Goal: Share content: Share content

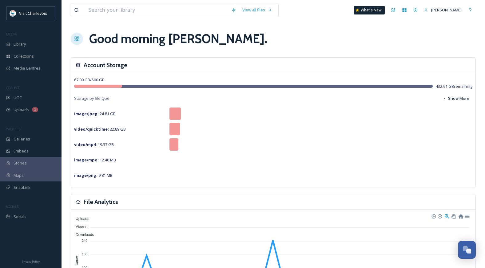
scroll to position [2054, 0]
click at [29, 95] on div "UGC" at bounding box center [31, 98] width 62 height 12
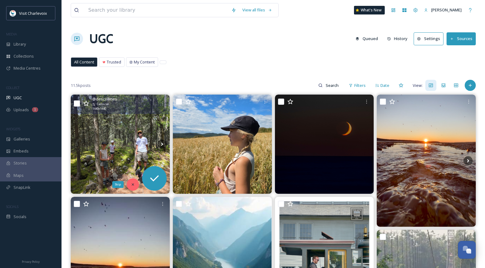
click at [129, 184] on div "Skip" at bounding box center [133, 184] width 12 height 12
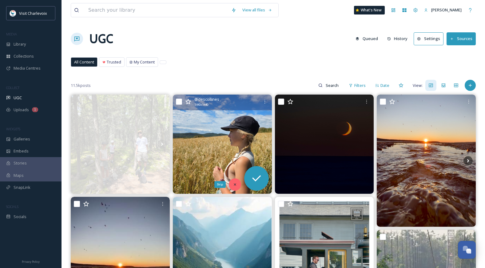
click at [234, 183] on icon at bounding box center [235, 184] width 4 height 4
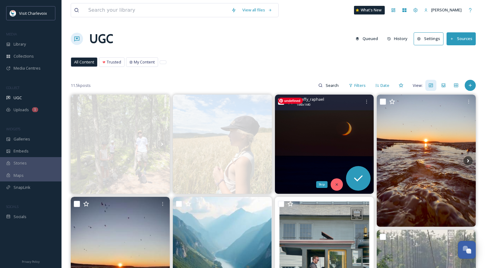
click at [337, 186] on icon at bounding box center [337, 184] width 4 height 4
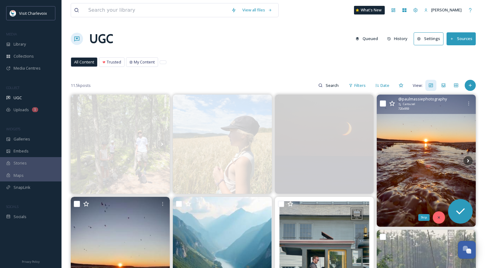
click at [433, 215] on div "Skip" at bounding box center [439, 217] width 12 height 12
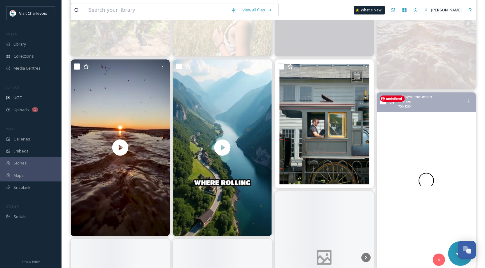
scroll to position [140, 0]
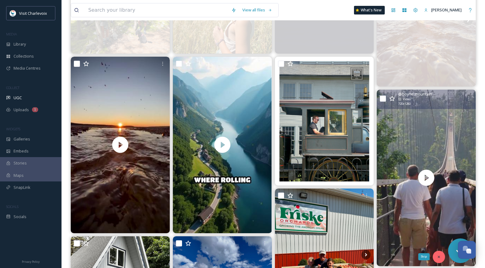
click at [435, 254] on div "Skip" at bounding box center [439, 257] width 12 height 12
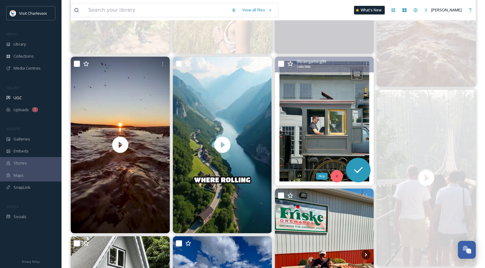
click at [337, 174] on icon at bounding box center [337, 176] width 4 height 4
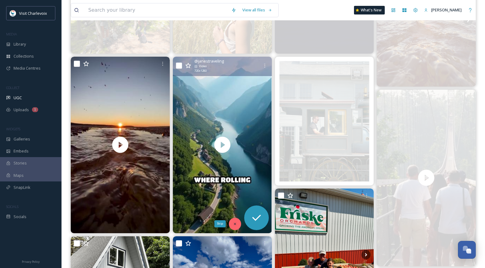
click at [236, 222] on icon at bounding box center [235, 224] width 4 height 4
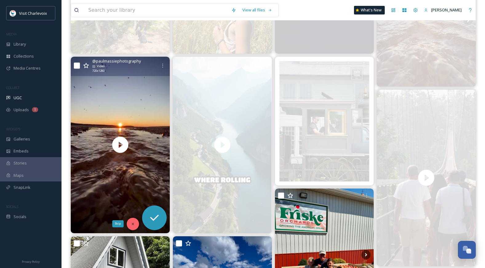
click at [131, 222] on icon at bounding box center [133, 224] width 4 height 4
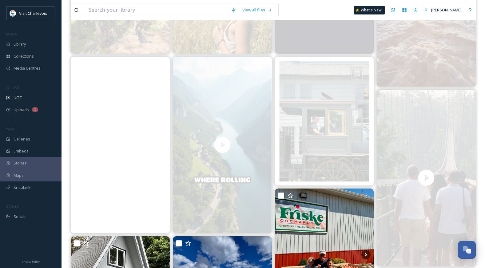
scroll to position [249, 0]
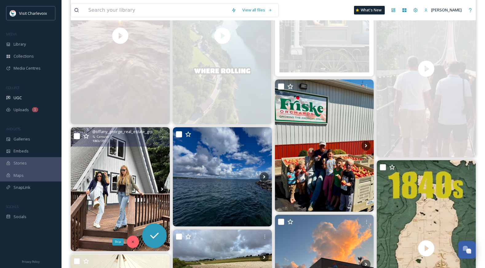
click at [130, 239] on div "Skip" at bounding box center [133, 241] width 12 height 12
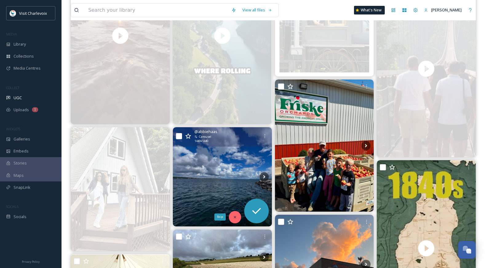
click at [235, 218] on icon at bounding box center [235, 217] width 4 height 4
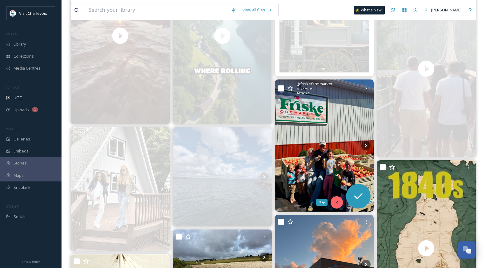
click at [336, 199] on div "Skip" at bounding box center [337, 202] width 12 height 12
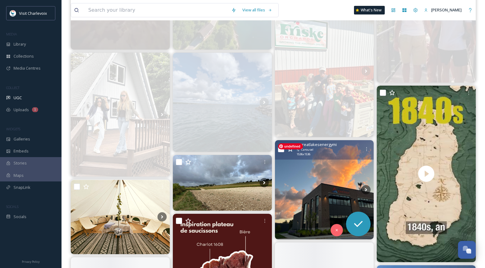
scroll to position [429, 0]
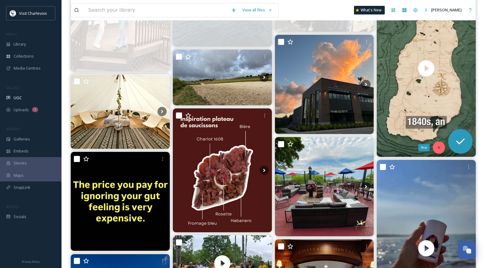
click at [439, 146] on icon at bounding box center [439, 147] width 4 height 4
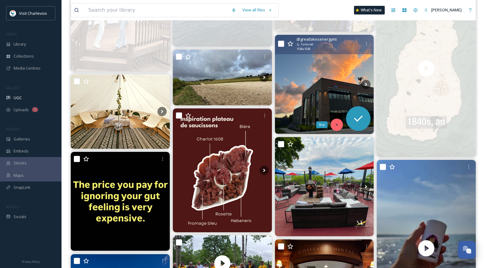
click at [337, 124] on icon at bounding box center [337, 125] width 2 height 2
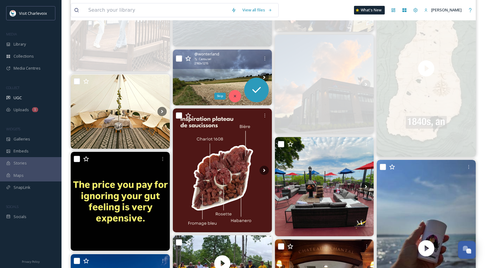
click at [236, 97] on icon at bounding box center [235, 96] width 4 height 4
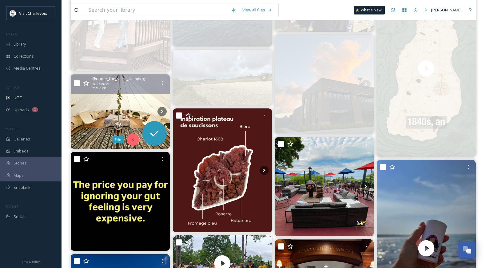
click at [137, 138] on div "Skip" at bounding box center [133, 139] width 12 height 12
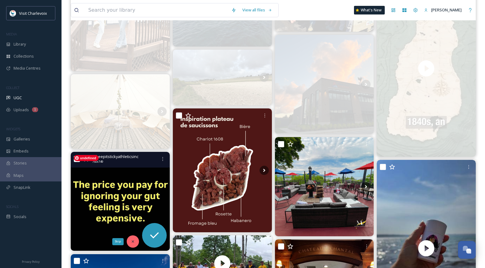
click at [132, 243] on icon at bounding box center [133, 241] width 4 height 4
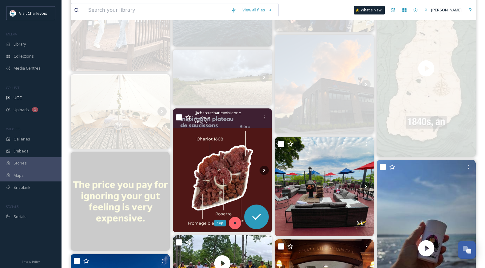
click at [235, 221] on icon at bounding box center [235, 223] width 4 height 4
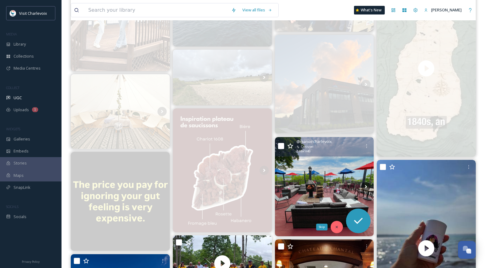
click at [333, 227] on div "Skip" at bounding box center [337, 227] width 12 height 12
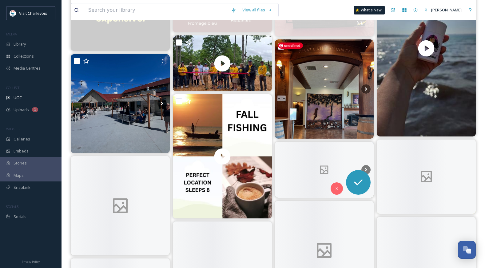
scroll to position [632, 0]
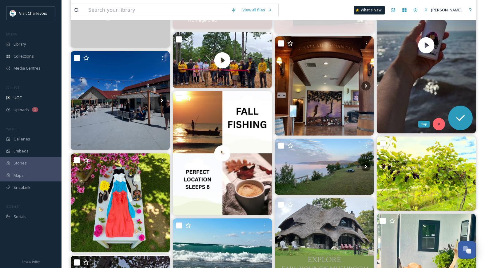
click at [438, 124] on icon at bounding box center [439, 124] width 4 height 4
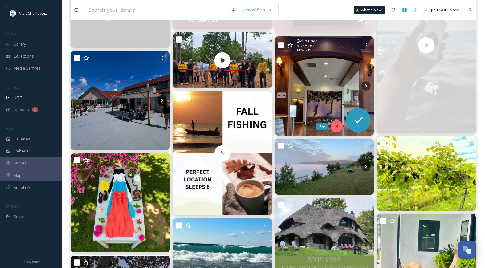
click at [338, 128] on icon at bounding box center [337, 126] width 4 height 4
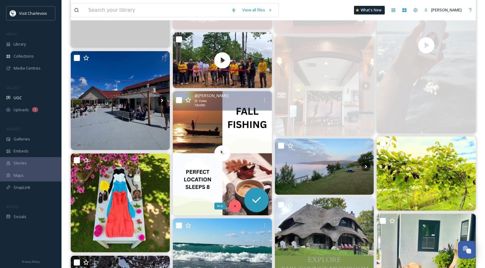
click at [236, 207] on icon at bounding box center [235, 206] width 4 height 4
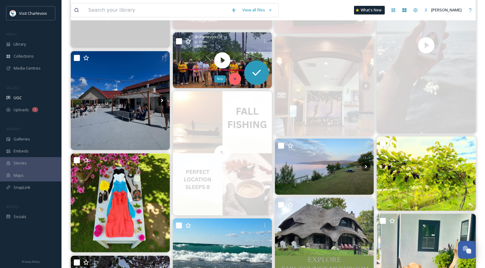
click at [237, 79] on div "Skip" at bounding box center [235, 79] width 12 height 12
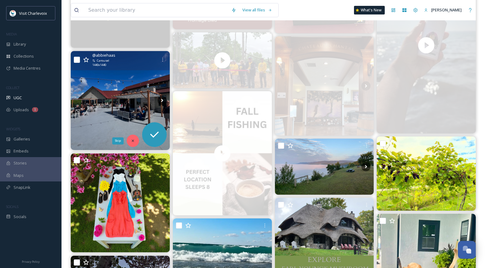
click at [134, 139] on icon at bounding box center [133, 140] width 4 height 4
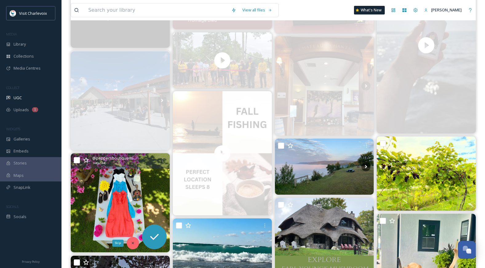
click at [132, 240] on div "Skip" at bounding box center [133, 243] width 12 height 12
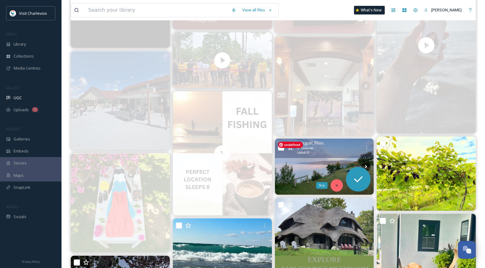
click at [337, 184] on icon at bounding box center [337, 185] width 4 height 4
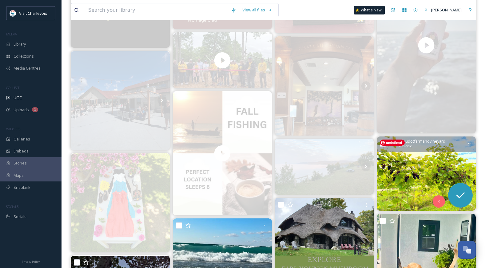
click at [431, 200] on img at bounding box center [426, 173] width 99 height 74
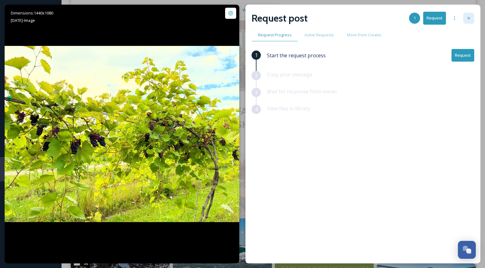
click at [467, 21] on div at bounding box center [468, 18] width 11 height 11
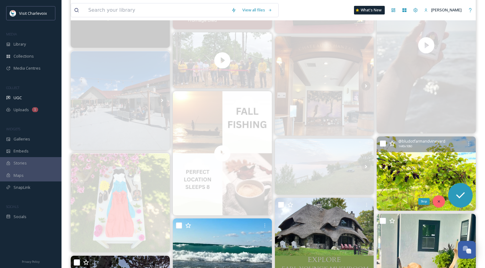
click at [438, 201] on icon at bounding box center [439, 201] width 4 height 4
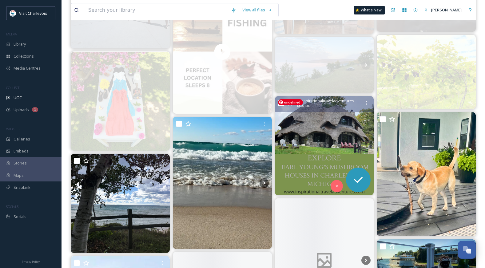
scroll to position [737, 0]
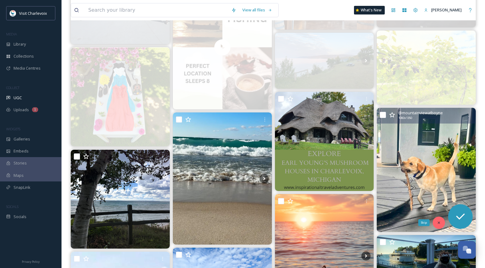
click at [437, 223] on icon at bounding box center [439, 222] width 4 height 4
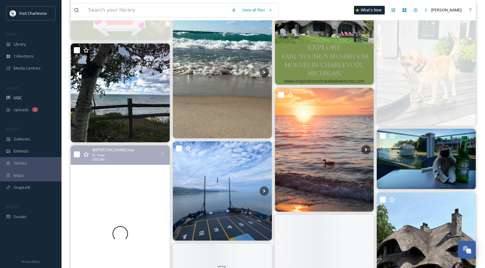
scroll to position [861, 0]
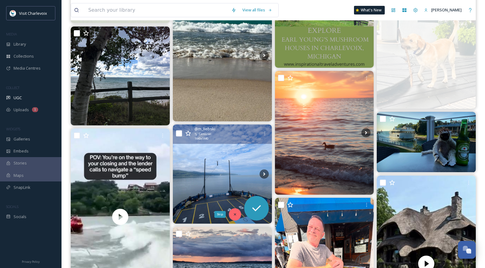
click at [235, 214] on icon at bounding box center [235, 214] width 4 height 4
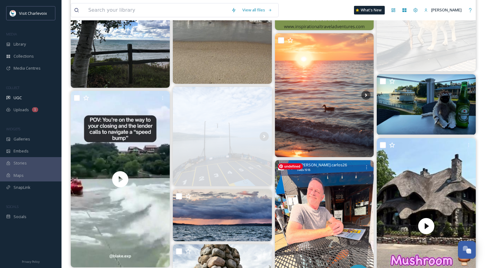
scroll to position [970, 0]
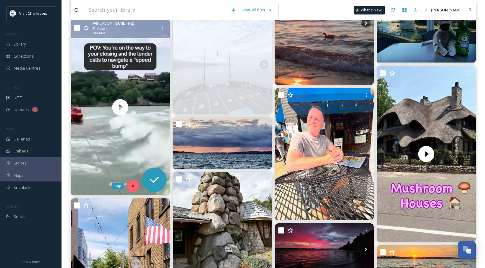
click at [132, 187] on icon at bounding box center [133, 186] width 2 height 2
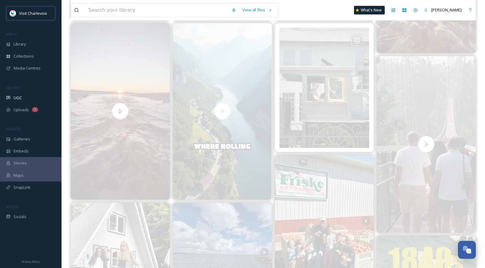
scroll to position [175, 0]
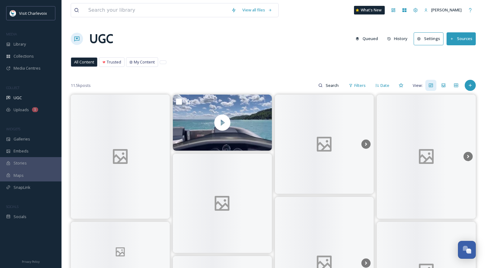
scroll to position [2060, 0]
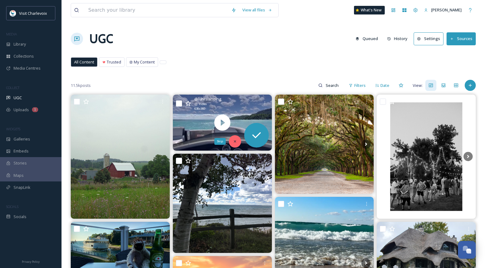
click at [235, 143] on div "Skip" at bounding box center [235, 141] width 12 height 12
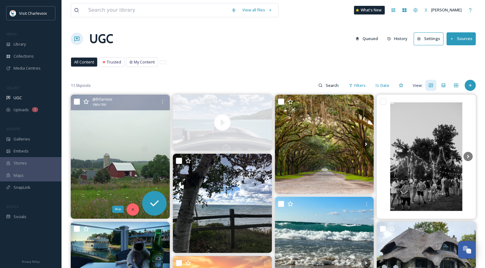
click at [134, 210] on icon at bounding box center [133, 209] width 4 height 4
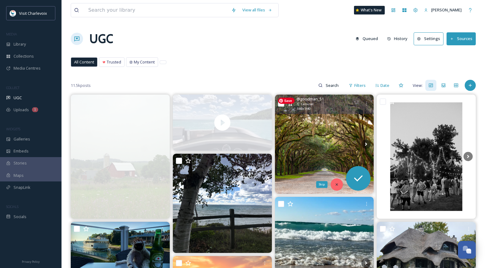
click at [336, 180] on div "Skip" at bounding box center [337, 184] width 12 height 12
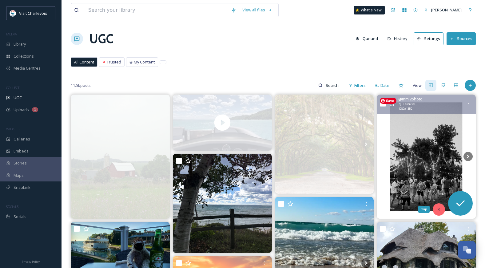
click at [439, 209] on icon at bounding box center [439, 209] width 4 height 4
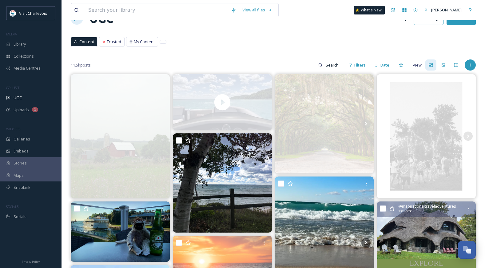
scroll to position [0, 0]
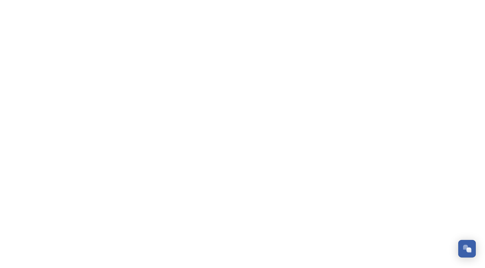
scroll to position [2060, 0]
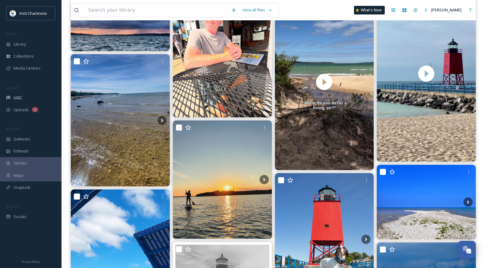
scroll to position [340, 0]
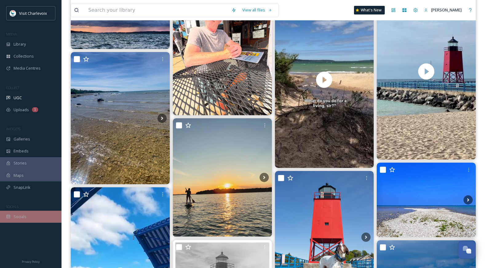
click at [27, 217] on div "Socials" at bounding box center [31, 217] width 62 height 12
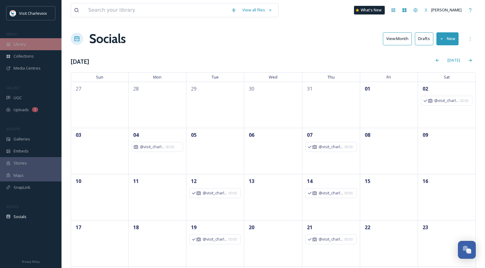
click at [26, 45] on div "Library" at bounding box center [31, 44] width 62 height 12
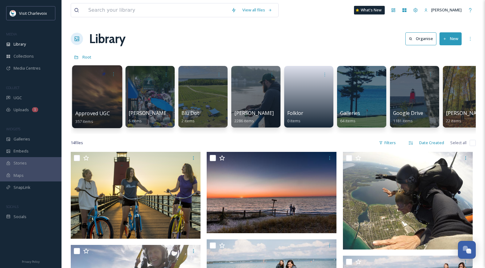
click at [104, 83] on div at bounding box center [97, 96] width 50 height 63
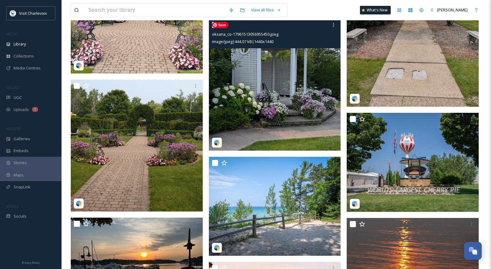
scroll to position [577, 0]
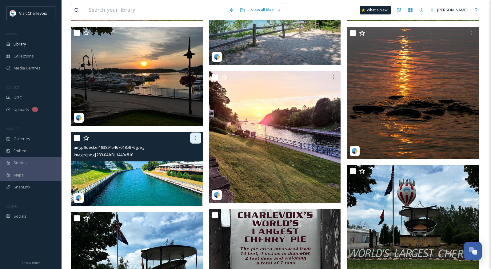
click at [198, 140] on div at bounding box center [195, 138] width 11 height 11
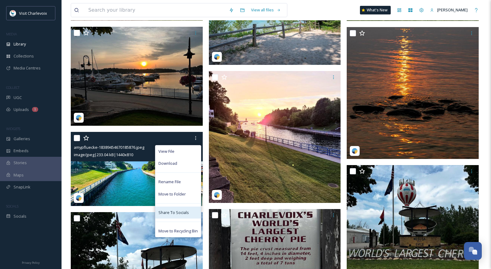
click at [186, 216] on div "Share To Socials" at bounding box center [178, 213] width 46 height 12
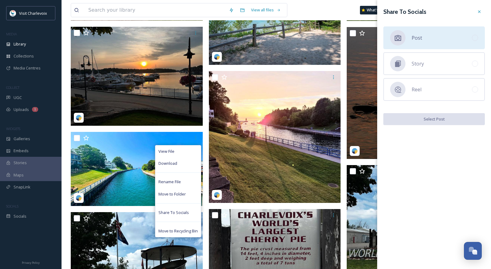
click at [427, 42] on div "Post" at bounding box center [434, 37] width 102 height 23
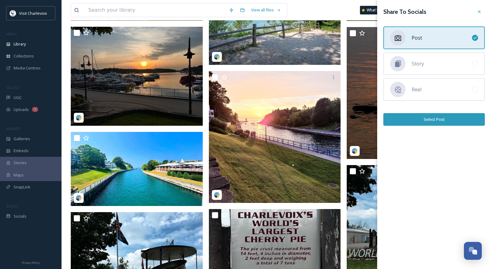
click at [411, 122] on button "Select Post" at bounding box center [434, 119] width 102 height 13
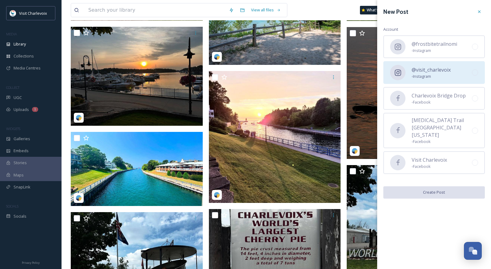
click at [420, 74] on span "- Instagram" at bounding box center [431, 77] width 39 height 6
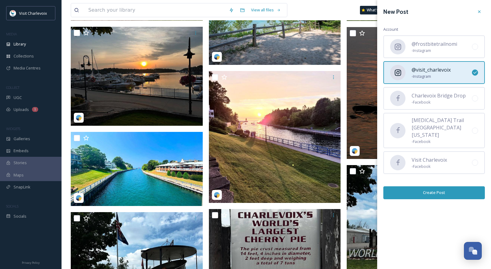
click at [399, 187] on button "Create Post" at bounding box center [434, 193] width 102 height 13
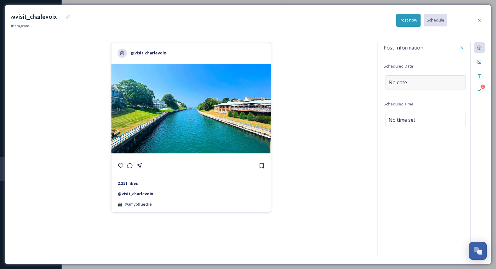
click at [396, 84] on span "No date" at bounding box center [397, 82] width 18 height 7
click at [396, 84] on input "text" at bounding box center [415, 82] width 61 height 14
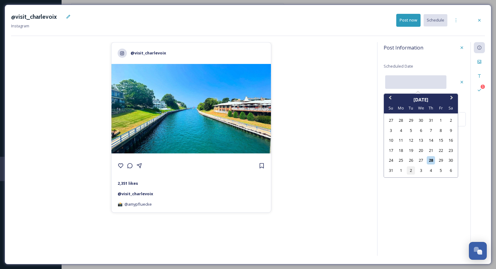
click at [412, 171] on div "2" at bounding box center [411, 170] width 8 height 8
type input "09/02/2025"
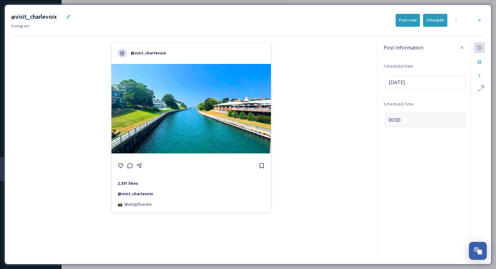
click at [391, 119] on span "00:00" at bounding box center [394, 119] width 12 height 7
click at [393, 118] on input "08:58" at bounding box center [403, 118] width 41 height 15
click at [408, 118] on input "03:00" at bounding box center [403, 118] width 41 height 15
type input "15:00"
click at [409, 157] on div "Post Information Scheduled Date Sep 02 2025 Scheduled Time 15:00 0" at bounding box center [431, 149] width 108 height 214
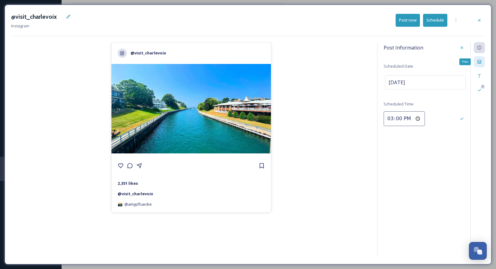
click at [478, 61] on icon at bounding box center [479, 61] width 5 height 5
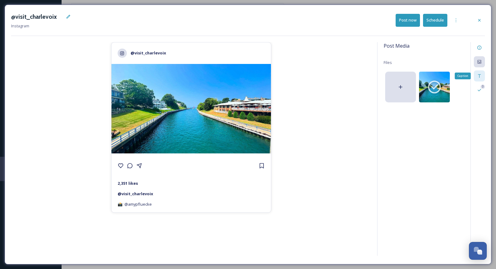
click at [479, 74] on icon at bounding box center [479, 76] width 5 height 5
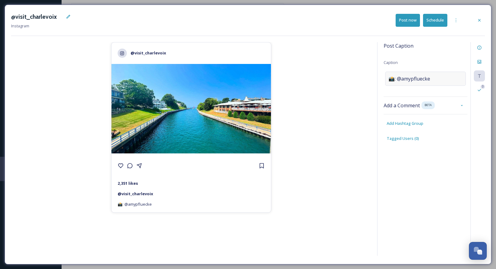
click at [423, 75] on span "📸: @amypfluecke" at bounding box center [409, 78] width 42 height 7
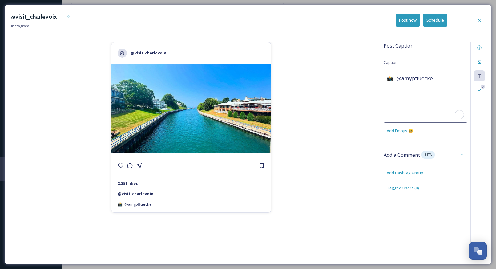
click at [408, 75] on textarea "📸: @amypfluecke" at bounding box center [425, 97] width 84 height 51
click at [447, 86] on textarea "📸: @amypfluecke" at bounding box center [425, 97] width 84 height 51
type textarea "📸: @amypfluecke"
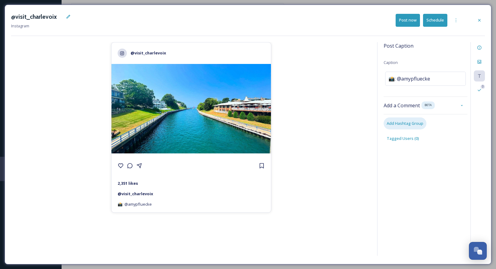
click at [397, 177] on div "Post Caption Caption 📸: @amypfluecke Add a Comment BETA Add Hashtag Group Tagge…" at bounding box center [431, 149] width 108 height 214
click at [396, 126] on span "Add Hashtag Group" at bounding box center [405, 124] width 37 height 6
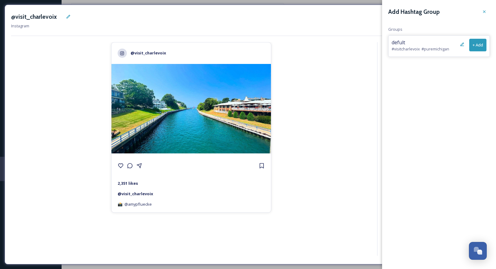
click at [471, 46] on button "+ Add" at bounding box center [477, 45] width 17 height 13
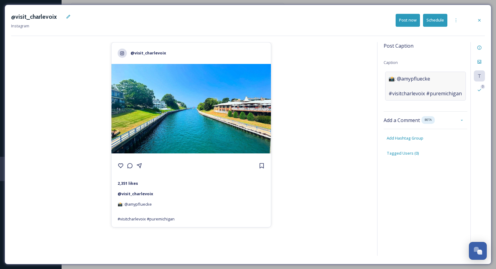
click at [390, 94] on span "📸: @amypfluecke #visitcharlevoix #puremichigan" at bounding box center [424, 86] width 73 height 22
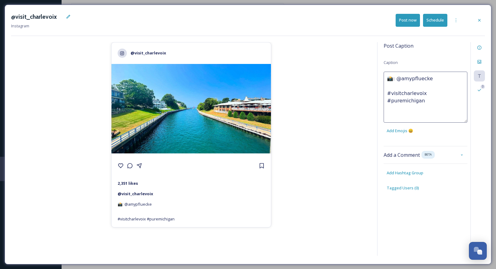
click at [390, 94] on textarea "📸: @amypfluecke #visitcharlevoix #puremichigan" at bounding box center [425, 97] width 84 height 51
click at [391, 79] on textarea "📸: @amypfluecke #visitcharlevoix #puremichigan" at bounding box center [425, 97] width 84 height 51
paste textarea "The Pine River Channel shines bright under autumn sun, with Little Red standing…"
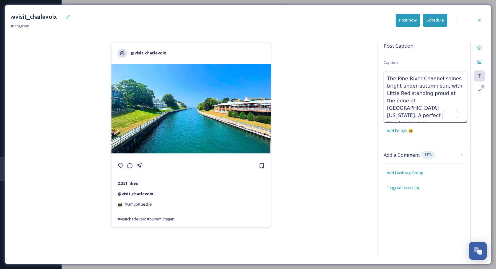
click at [425, 88] on textarea "The Pine River Channel shines bright under autumn sun, with Little Red standing…" at bounding box center [425, 97] width 84 height 51
type textarea "The Pine River Channel shines bright under sun, with Little Red standing proud …"
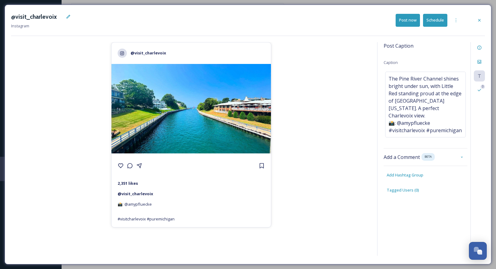
click at [431, 18] on button "Schedule" at bounding box center [435, 20] width 24 height 13
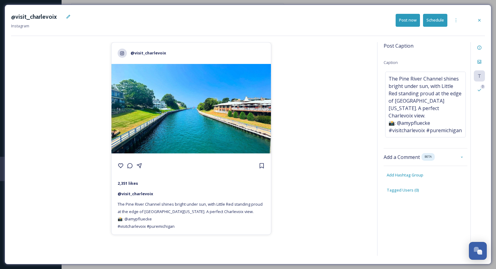
click at [435, 21] on button "Schedule" at bounding box center [435, 20] width 24 height 13
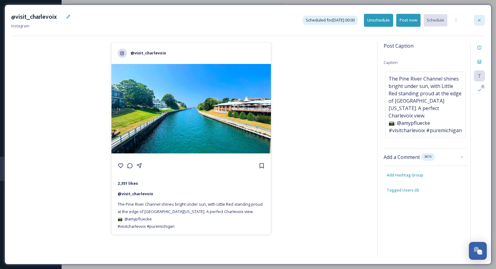
click at [479, 18] on icon at bounding box center [479, 20] width 5 height 5
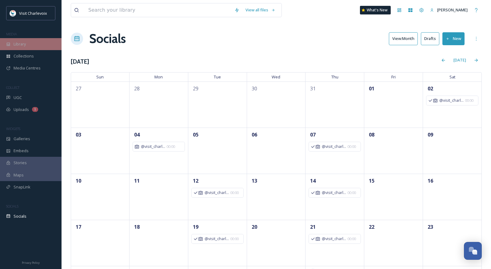
click at [34, 45] on div "Library" at bounding box center [31, 44] width 62 height 12
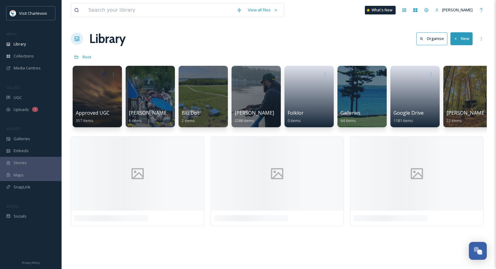
click at [104, 93] on div at bounding box center [97, 97] width 49 height 62
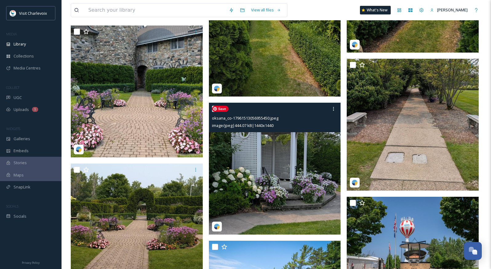
scroll to position [422, 0]
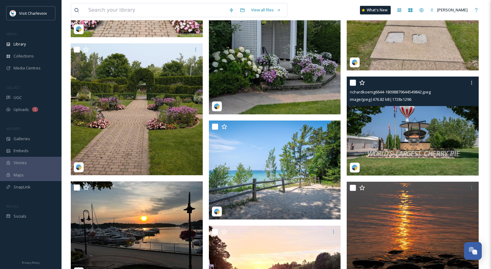
click at [355, 83] on input "checkbox" at bounding box center [353, 83] width 6 height 6
checkbox input "true"
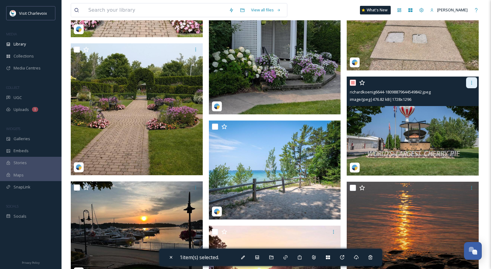
click at [475, 82] on div at bounding box center [471, 82] width 11 height 11
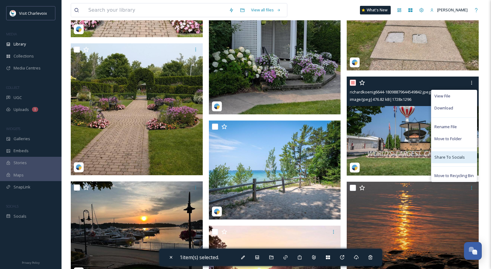
click at [466, 159] on div "Share To Socials" at bounding box center [454, 157] width 46 height 12
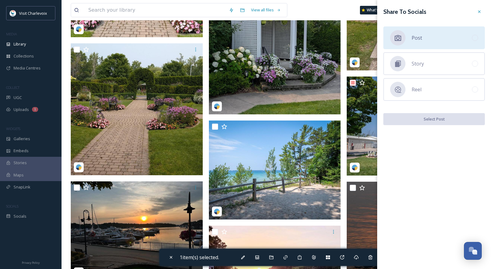
click at [413, 44] on div "Post" at bounding box center [434, 37] width 102 height 23
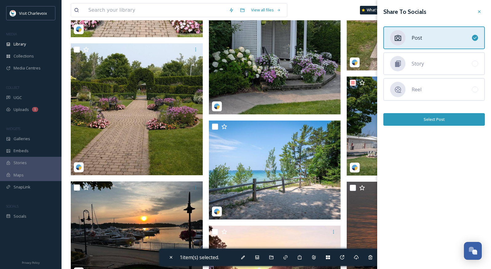
click at [434, 121] on button "Select Post" at bounding box center [434, 119] width 102 height 13
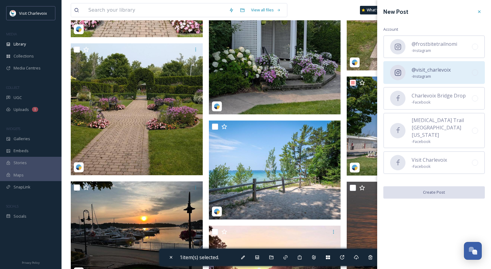
click at [431, 69] on span "@visit_charlevoix" at bounding box center [431, 69] width 39 height 7
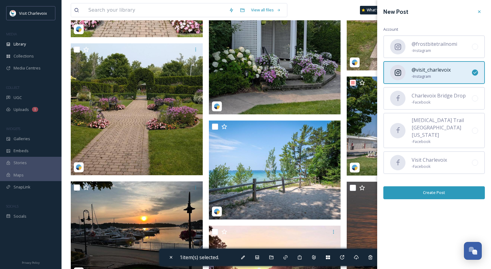
click at [454, 187] on button "Create Post" at bounding box center [434, 193] width 102 height 13
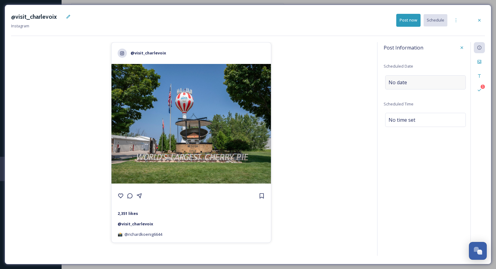
click at [402, 80] on span "No date" at bounding box center [397, 82] width 18 height 7
click at [406, 81] on input "text" at bounding box center [415, 82] width 61 height 14
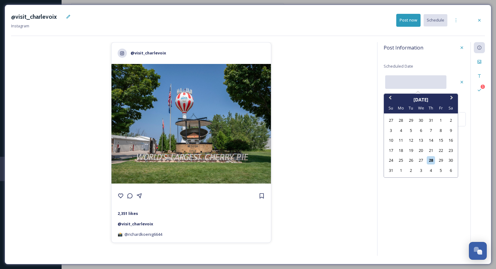
click at [432, 170] on div "4" at bounding box center [431, 170] width 8 height 8
type input "09/04/2025"
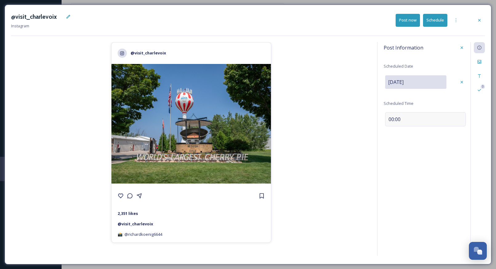
click at [390, 118] on span "00:00" at bounding box center [394, 119] width 12 height 7
click at [389, 117] on input "09:00" at bounding box center [403, 118] width 41 height 15
click at [407, 119] on input "03:00" at bounding box center [403, 118] width 41 height 15
type input "15:00"
click at [481, 59] on icon at bounding box center [479, 61] width 5 height 5
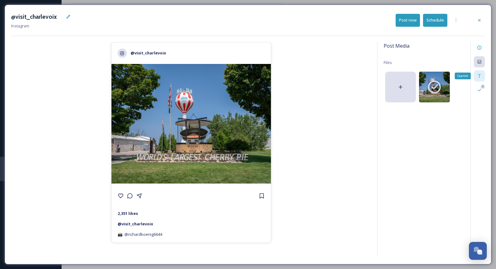
click at [479, 75] on icon at bounding box center [479, 75] width 3 height 3
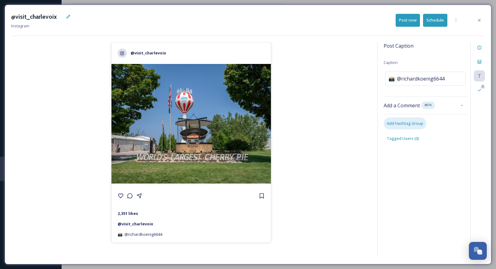
click at [418, 126] on span "Add Hashtag Group" at bounding box center [405, 124] width 37 height 6
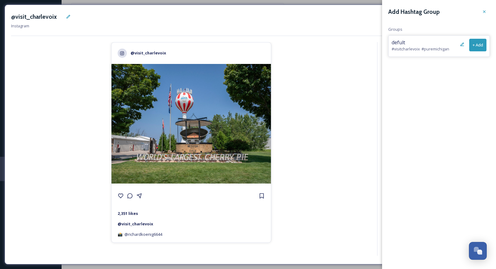
click at [482, 48] on button "+ Add" at bounding box center [477, 45] width 17 height 13
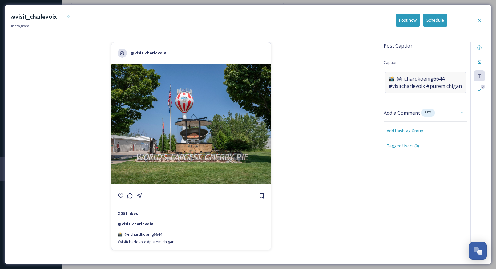
click at [403, 76] on span "📸: @richardkoenig6644 #visitcharlevoix #puremichigan" at bounding box center [424, 82] width 73 height 15
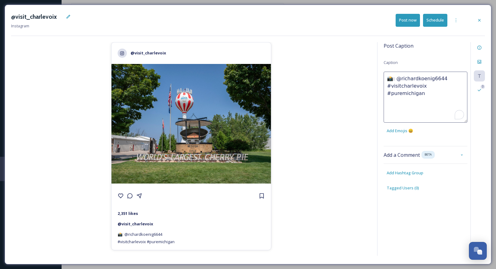
click at [403, 76] on textarea "📸: @richardkoenig6644 #visitcharlevoix #puremichigan" at bounding box center [425, 97] width 84 height 51
paste textarea "A Charlevoix classic! Stop by The Pie Plate for homemade goodness baked fresh w…"
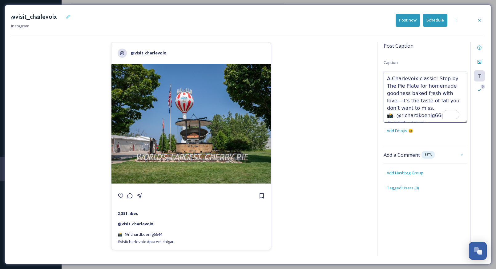
drag, startPoint x: 424, startPoint y: 108, endPoint x: 387, endPoint y: 87, distance: 42.0
click at [387, 87] on textarea "A Charlevoix classic! Stop by The Pie Plate for homemade goodness baked fresh w…" at bounding box center [425, 97] width 84 height 51
type textarea "A Charlevoix classic! Stop by the former world record holder 📸: @richardkoenig6…"
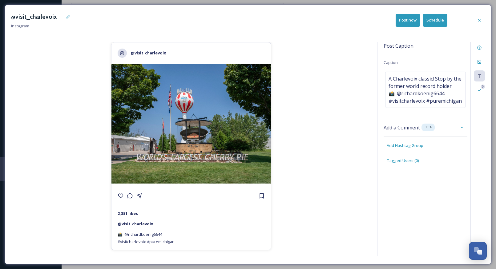
click at [435, 16] on button "Schedule" at bounding box center [435, 20] width 24 height 13
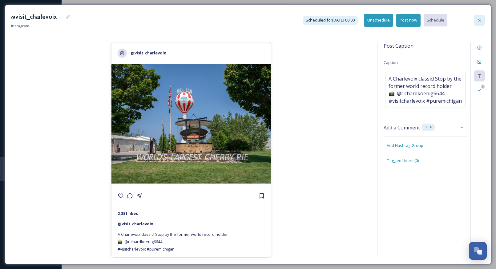
click at [478, 23] on div at bounding box center [479, 20] width 11 height 11
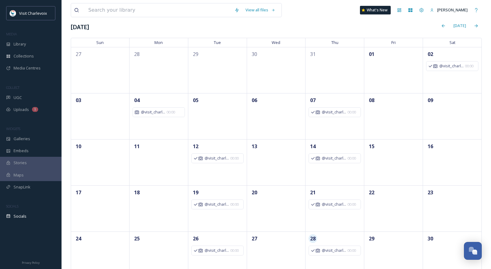
scroll to position [96, 0]
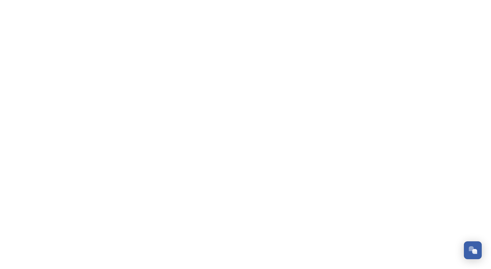
scroll to position [2060, 0]
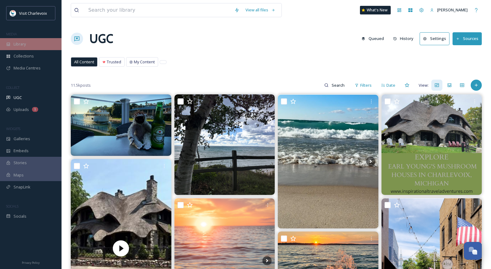
click at [24, 46] on span "Library" at bounding box center [20, 44] width 12 height 6
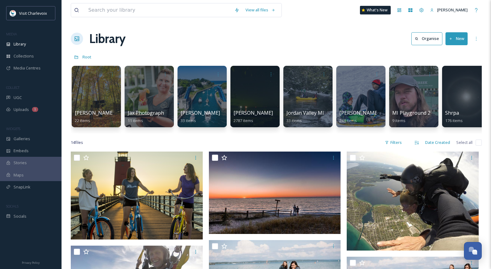
scroll to position [0, 375]
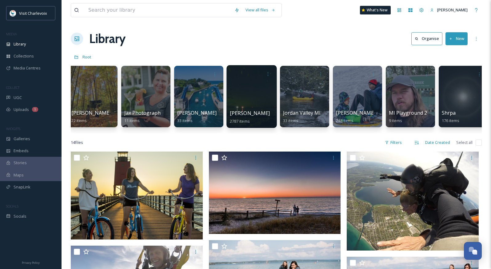
click at [251, 114] on div "Jon Mon 2787 items" at bounding box center [252, 117] width 44 height 15
click at [246, 106] on div at bounding box center [252, 96] width 50 height 63
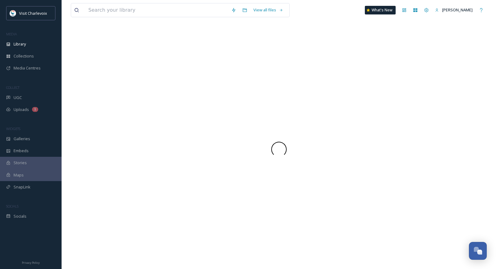
click at [246, 106] on div at bounding box center [279, 150] width 416 height 240
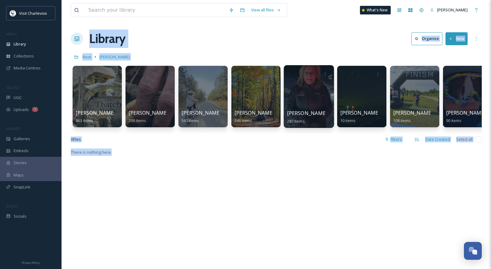
click at [315, 104] on div at bounding box center [309, 96] width 50 height 63
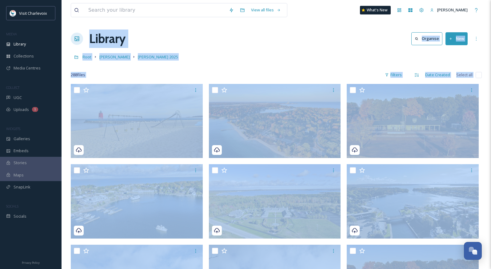
click at [255, 67] on div at bounding box center [276, 66] width 411 height 6
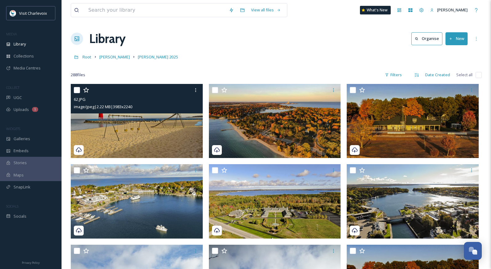
click at [79, 89] on input "checkbox" at bounding box center [77, 90] width 6 height 6
checkbox input "true"
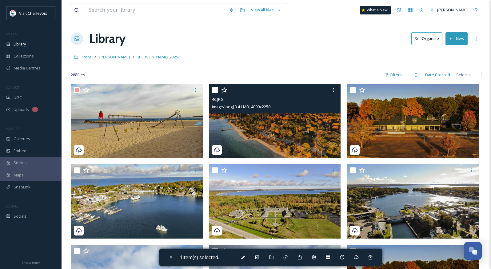
click at [216, 91] on input "checkbox" at bounding box center [215, 90] width 6 height 6
checkbox input "true"
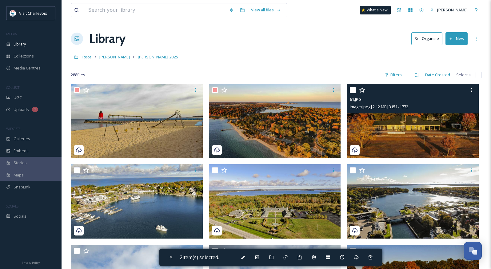
click at [355, 91] on input "checkbox" at bounding box center [353, 90] width 6 height 6
checkbox input "true"
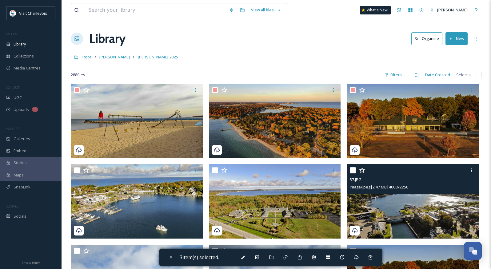
click at [354, 171] on input "checkbox" at bounding box center [353, 170] width 6 height 6
checkbox input "true"
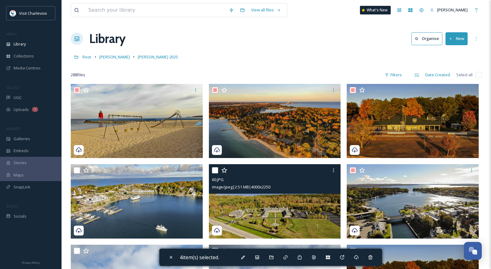
click at [215, 172] on input "checkbox" at bounding box center [215, 170] width 6 height 6
checkbox input "true"
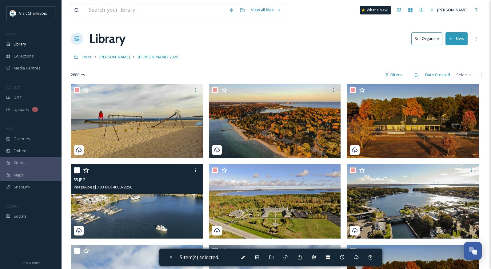
click at [78, 171] on input "checkbox" at bounding box center [77, 170] width 6 height 6
checkbox input "true"
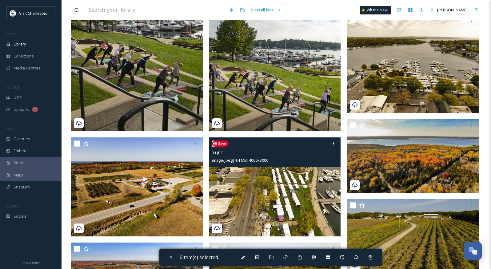
scroll to position [319, 0]
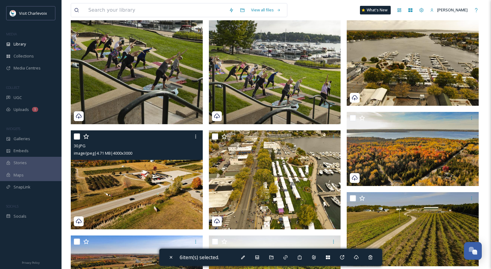
click at [77, 138] on input "checkbox" at bounding box center [77, 137] width 6 height 6
checkbox input "true"
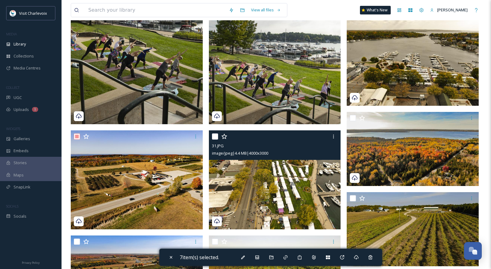
click at [216, 136] on input "checkbox" at bounding box center [215, 137] width 6 height 6
checkbox input "true"
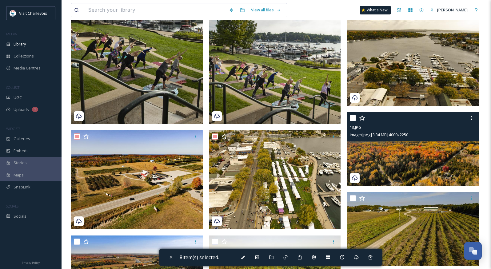
click at [353, 120] on input "checkbox" at bounding box center [353, 118] width 6 height 6
checkbox input "true"
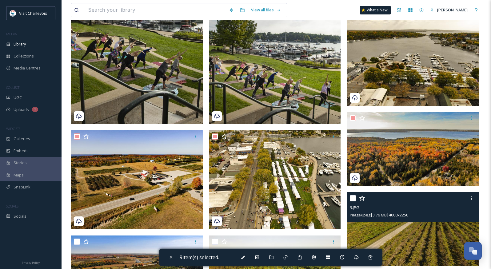
click at [354, 198] on input "checkbox" at bounding box center [353, 198] width 6 height 6
checkbox input "true"
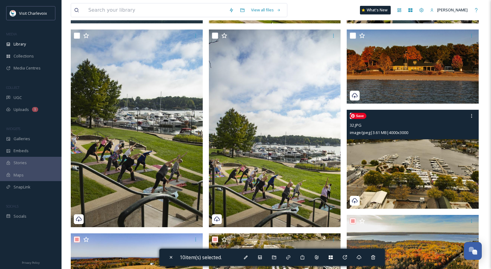
scroll to position [195, 0]
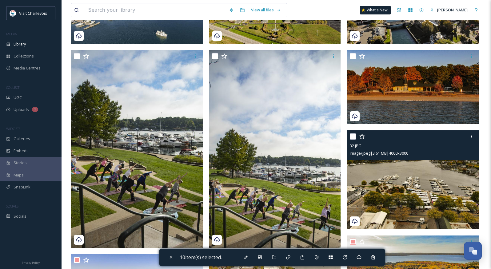
click at [353, 135] on input "checkbox" at bounding box center [353, 137] width 6 height 6
checkbox input "true"
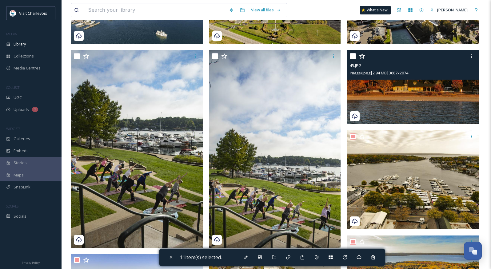
click at [354, 56] on input "checkbox" at bounding box center [353, 56] width 6 height 6
checkbox input "true"
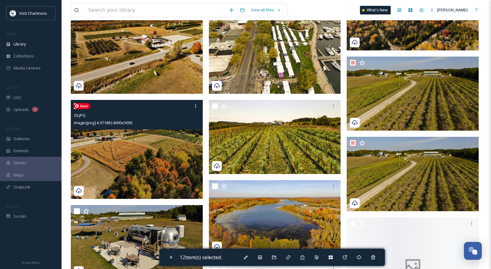
scroll to position [457, 0]
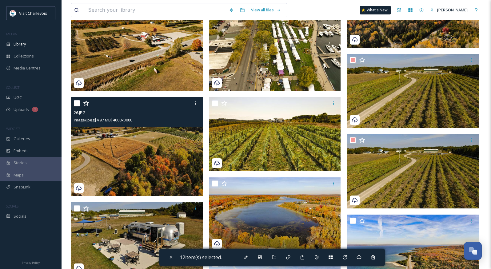
click at [76, 101] on input "checkbox" at bounding box center [77, 103] width 6 height 6
checkbox input "true"
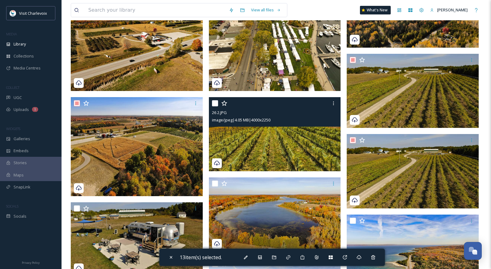
click at [215, 102] on input "checkbox" at bounding box center [215, 103] width 6 height 6
checkbox input "true"
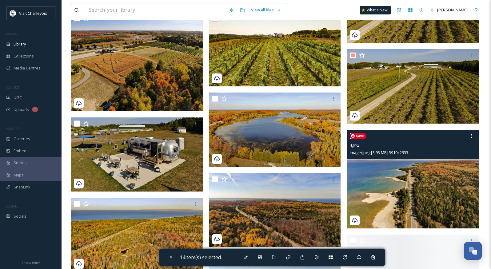
scroll to position [544, 0]
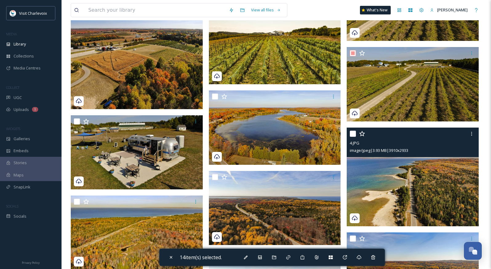
click at [353, 135] on input "checkbox" at bounding box center [353, 134] width 6 height 6
checkbox input "true"
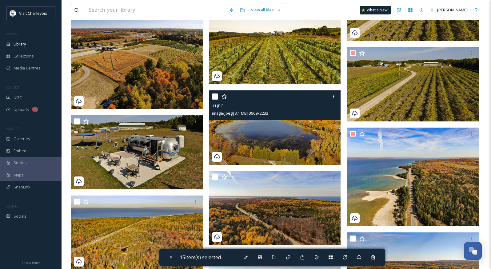
click at [216, 96] on input "checkbox" at bounding box center [215, 97] width 6 height 6
checkbox input "true"
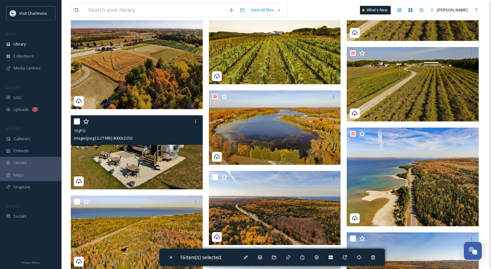
click at [78, 121] on input "checkbox" at bounding box center [77, 121] width 6 height 6
checkbox input "true"
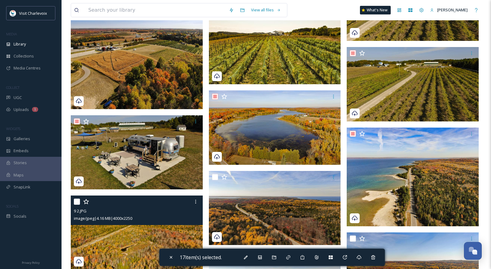
click at [74, 200] on input "checkbox" at bounding box center [77, 202] width 6 height 6
checkbox input "true"
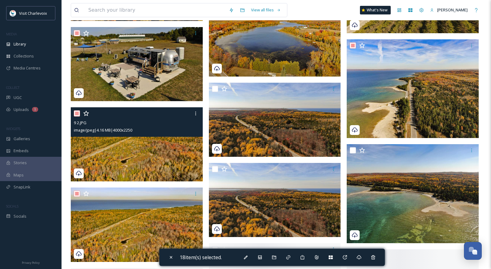
scroll to position [640, 0]
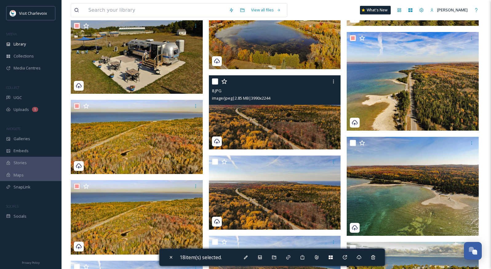
click at [213, 82] on input "checkbox" at bounding box center [215, 81] width 6 height 6
checkbox input "true"
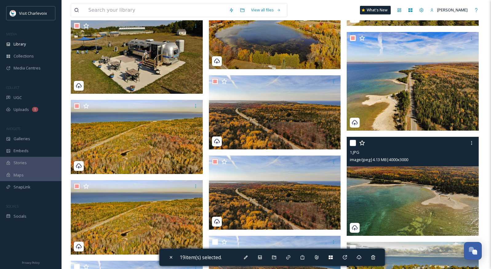
click at [356, 142] on input "checkbox" at bounding box center [353, 143] width 6 height 6
checkbox input "true"
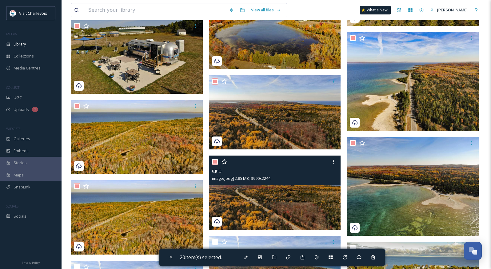
click at [214, 160] on input "checkbox" at bounding box center [215, 162] width 6 height 6
checkbox input "false"
click at [216, 162] on input "checkbox" at bounding box center [215, 162] width 6 height 6
checkbox input "true"
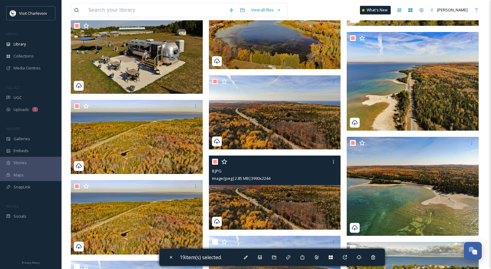
checkbox input "true"
click at [334, 162] on icon at bounding box center [333, 161] width 5 height 5
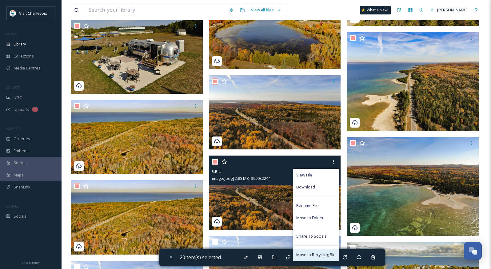
click at [320, 254] on span "Move to Recycling Bin" at bounding box center [315, 255] width 39 height 6
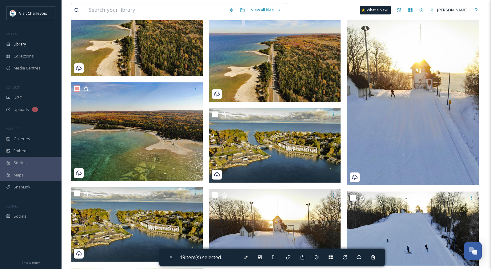
scroll to position [1019, 0]
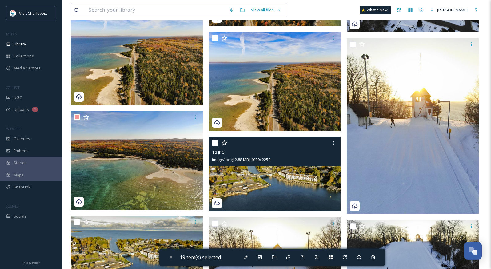
click at [216, 141] on input "checkbox" at bounding box center [215, 143] width 6 height 6
checkbox input "true"
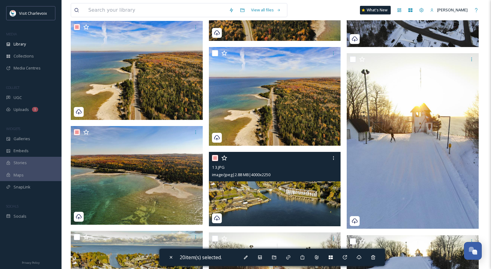
scroll to position [927, 0]
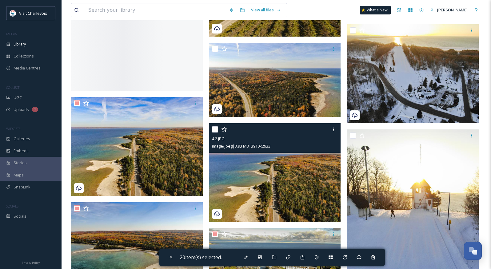
click at [214, 130] on input "checkbox" at bounding box center [215, 129] width 6 height 6
checkbox input "true"
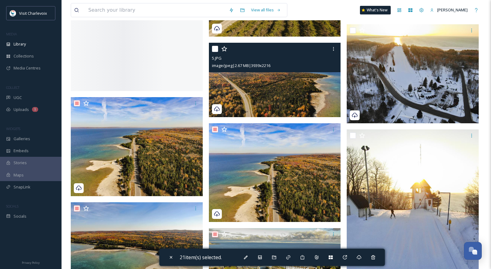
click at [216, 46] on input "checkbox" at bounding box center [215, 49] width 6 height 6
checkbox input "true"
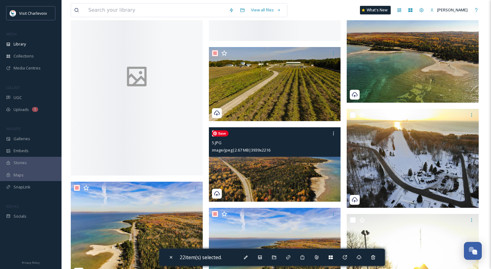
scroll to position [790, 0]
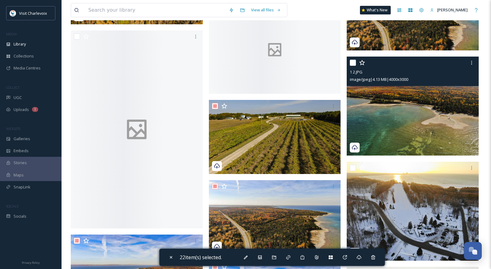
click at [353, 62] on input "checkbox" at bounding box center [353, 63] width 6 height 6
checkbox input "true"
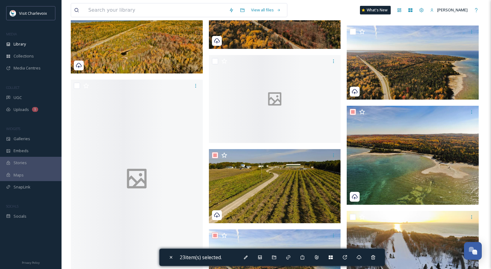
scroll to position [679, 0]
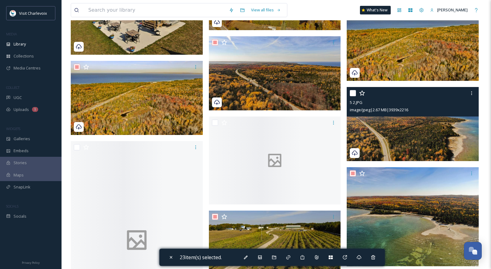
click at [356, 93] on input "checkbox" at bounding box center [353, 93] width 6 height 6
checkbox input "true"
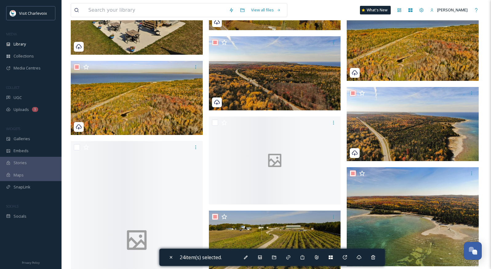
click at [77, 147] on input "checkbox" at bounding box center [77, 147] width 6 height 6
checkbox input "false"
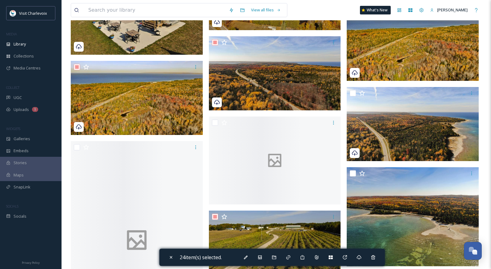
checkbox input "true"
checkbox input "false"
click at [78, 149] on input "checkbox" at bounding box center [77, 147] width 6 height 6
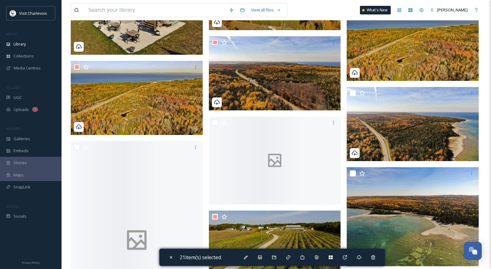
checkbox input "false"
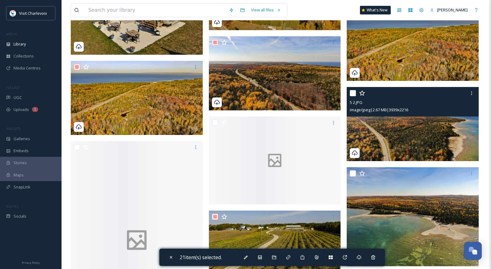
click at [352, 95] on input "checkbox" at bounding box center [353, 93] width 6 height 6
checkbox input "true"
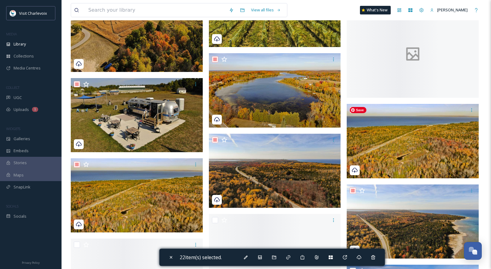
scroll to position [575, 0]
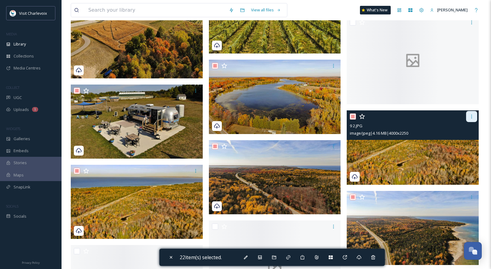
click at [470, 117] on icon at bounding box center [471, 116] width 5 height 5
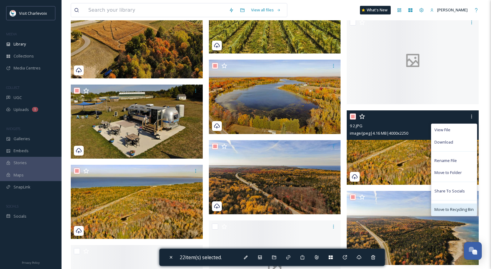
click at [452, 207] on span "Move to Recycling Bin" at bounding box center [454, 210] width 39 height 6
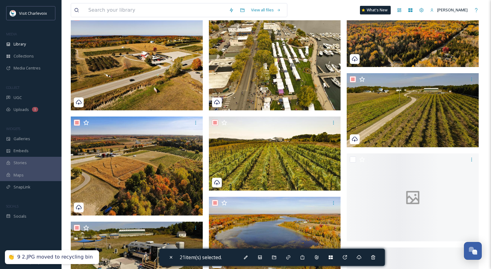
scroll to position [404, 0]
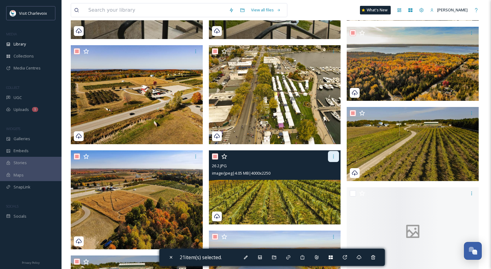
click at [336, 158] on div at bounding box center [333, 156] width 11 height 11
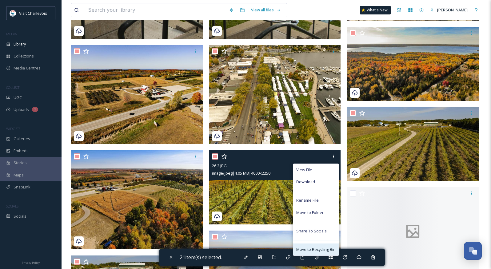
click at [326, 248] on span "Move to Recycling Bin" at bounding box center [315, 250] width 39 height 6
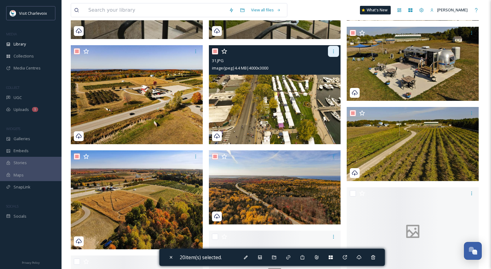
click at [332, 52] on icon at bounding box center [333, 51] width 5 height 5
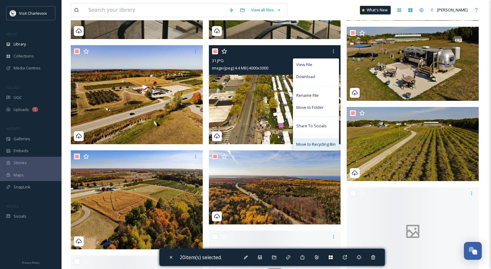
click at [322, 146] on span "Move to Recycling Bin" at bounding box center [315, 145] width 39 height 6
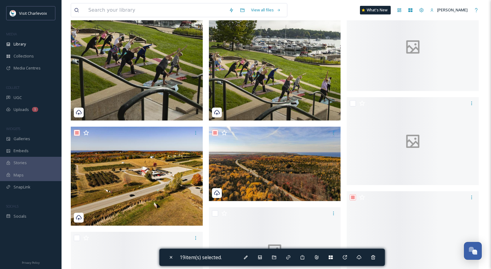
scroll to position [327, 0]
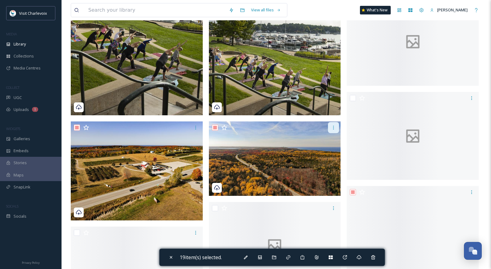
click at [333, 126] on icon at bounding box center [333, 128] width 1 height 4
click at [333, 127] on icon at bounding box center [333, 127] width 5 height 5
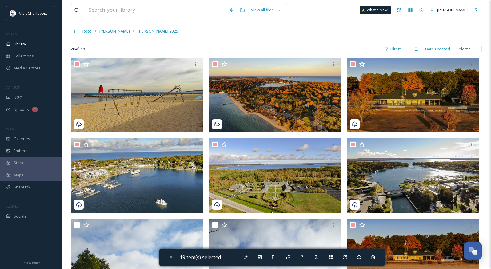
scroll to position [0, 0]
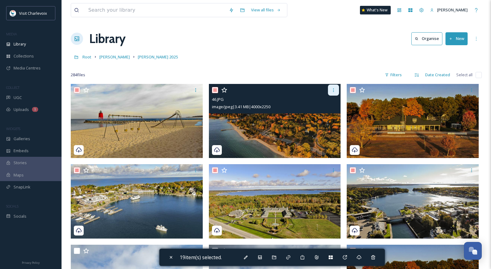
click at [336, 91] on div at bounding box center [333, 90] width 11 height 11
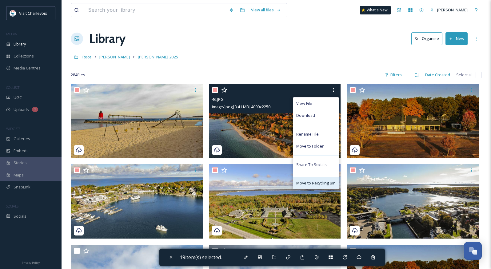
click at [329, 180] on span "Move to Recycling Bin" at bounding box center [315, 183] width 39 height 6
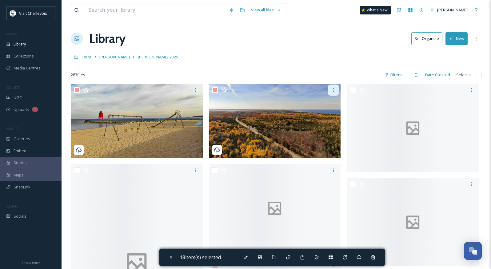
click at [334, 90] on icon at bounding box center [333, 90] width 5 height 5
click at [332, 93] on div at bounding box center [333, 90] width 11 height 11
click at [335, 94] on div at bounding box center [333, 90] width 11 height 11
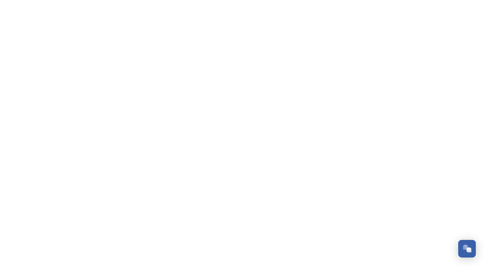
scroll to position [2060, 0]
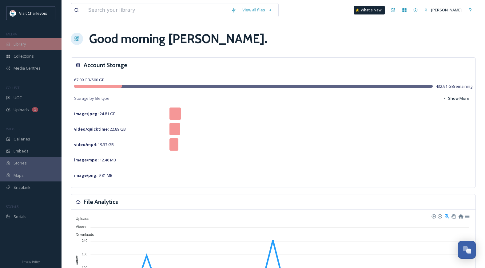
click at [31, 48] on div "Library" at bounding box center [31, 44] width 62 height 12
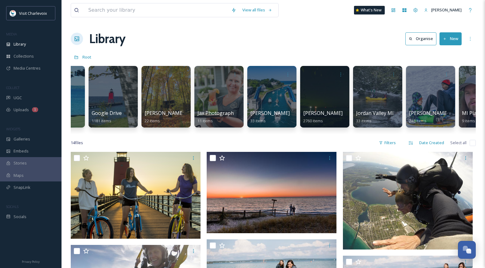
scroll to position [0, 320]
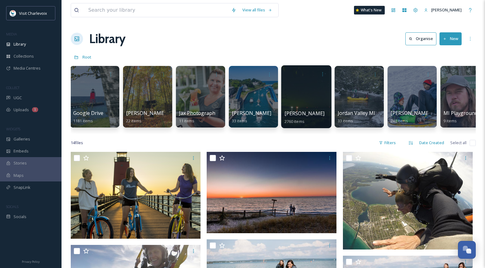
click at [298, 117] on div "[PERSON_NAME] 2760 items" at bounding box center [307, 117] width 44 height 15
click at [298, 117] on span "[PERSON_NAME]" at bounding box center [305, 113] width 40 height 7
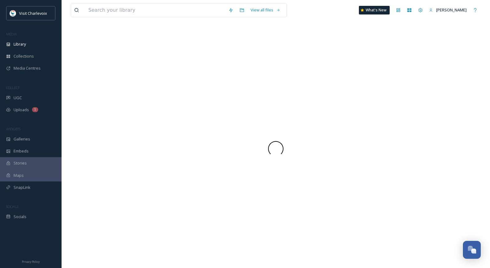
click at [298, 117] on div at bounding box center [276, 149] width 410 height 238
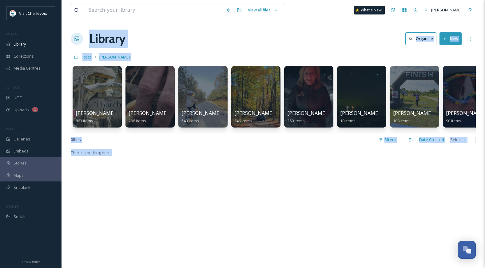
click at [207, 45] on div "Library Organise New" at bounding box center [273, 39] width 405 height 18
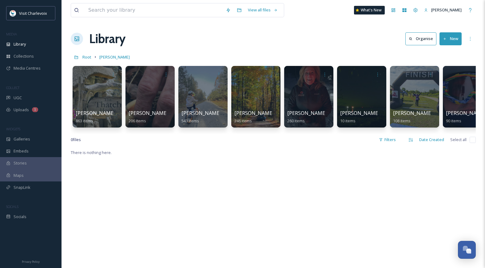
click at [445, 36] on button "New" at bounding box center [451, 38] width 22 height 13
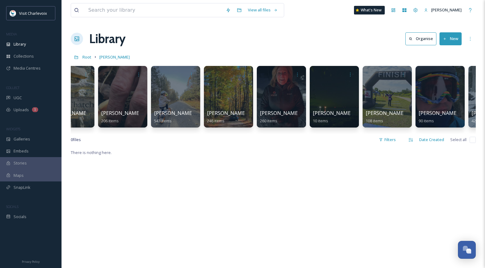
scroll to position [0, 31]
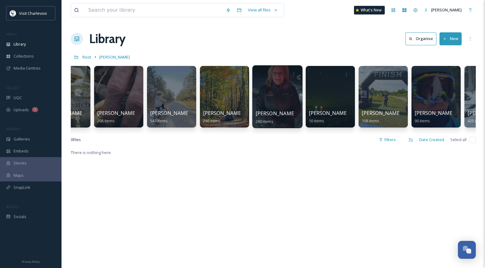
click at [273, 105] on div at bounding box center [277, 96] width 50 height 63
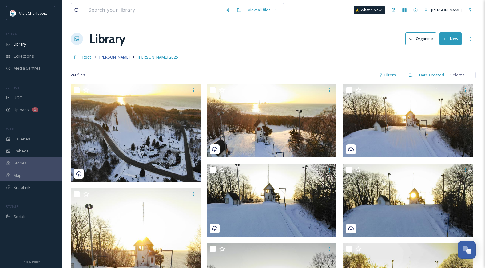
click at [108, 60] on span "[PERSON_NAME]" at bounding box center [114, 57] width 30 height 6
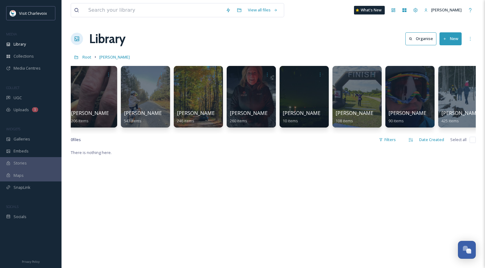
scroll to position [0, 54]
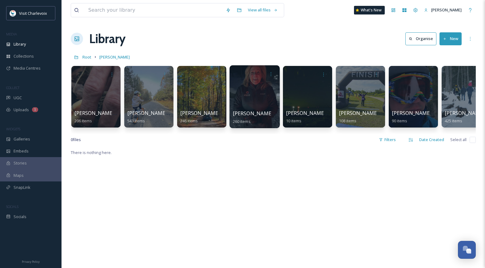
click at [251, 94] on div at bounding box center [255, 96] width 50 height 63
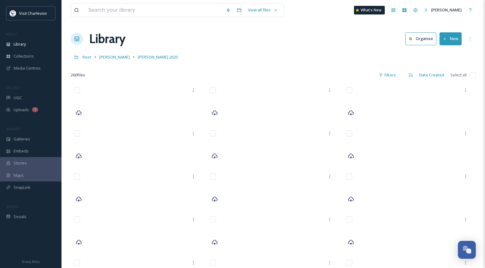
click at [463, 41] on div "Library Organise New" at bounding box center [273, 39] width 405 height 18
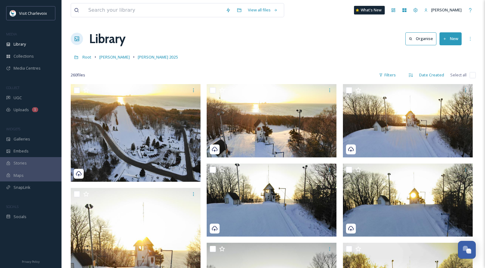
click at [453, 38] on button "New" at bounding box center [451, 38] width 22 height 13
click at [451, 53] on span "File Upload" at bounding box center [448, 53] width 20 height 6
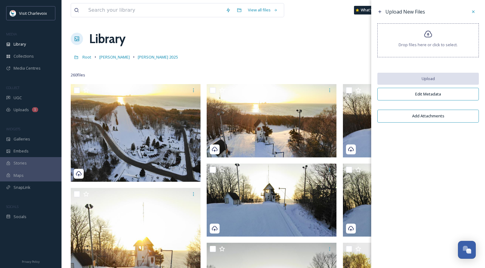
click at [423, 46] on span "Drop files here or click to select." at bounding box center [428, 45] width 59 height 6
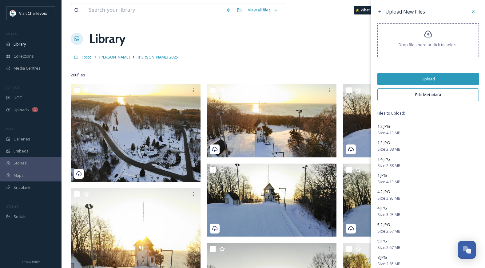
click at [433, 77] on button "Upload" at bounding box center [429, 79] width 102 height 13
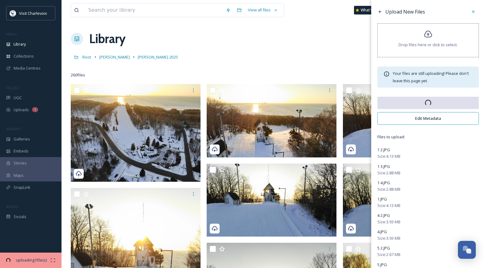
click at [431, 115] on button "Edit Metadata" at bounding box center [429, 118] width 102 height 13
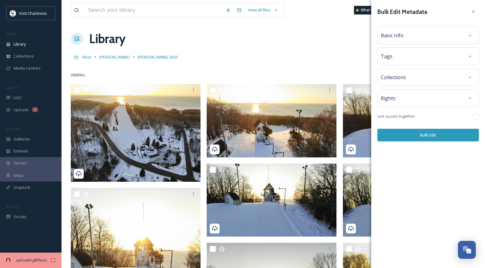
click at [423, 33] on div "Basic Info" at bounding box center [428, 35] width 95 height 11
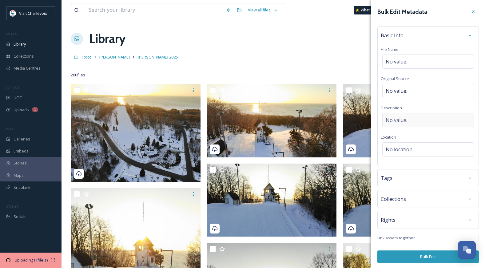
click at [422, 122] on div "No value." at bounding box center [429, 120] width 92 height 14
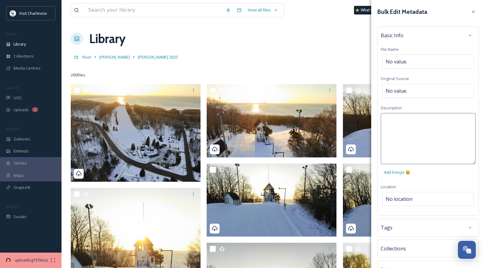
click at [422, 122] on textarea at bounding box center [428, 138] width 95 height 51
type textarea "fall [PERSON_NAME] market"
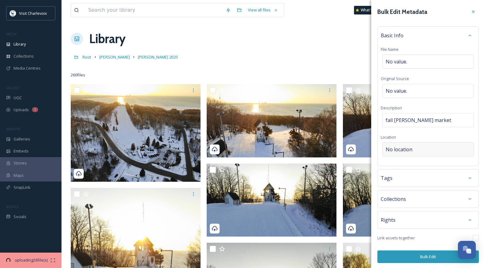
click at [431, 194] on div "Bulk Edit Metadata Basic Info File Name No value. Original Source No value. Des…" at bounding box center [428, 134] width 114 height 269
click at [418, 146] on div "No location" at bounding box center [429, 149] width 92 height 14
click at [416, 148] on input at bounding box center [428, 149] width 91 height 14
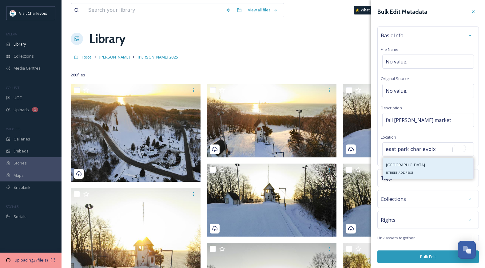
type input "east park charlevoix"
click at [413, 169] on div "[GEOGRAPHIC_DATA] [STREET_ADDRESS]" at bounding box center [405, 168] width 39 height 15
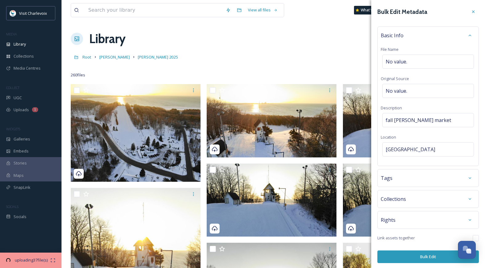
click at [413, 177] on div "Tags" at bounding box center [428, 177] width 95 height 11
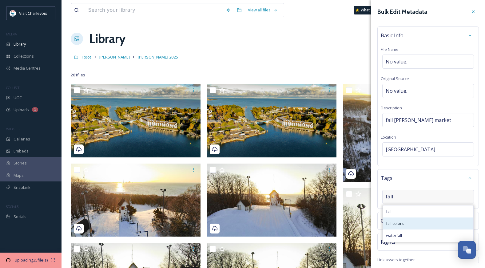
type input "fall"
click at [415, 225] on div "fall colors" at bounding box center [428, 223] width 90 height 12
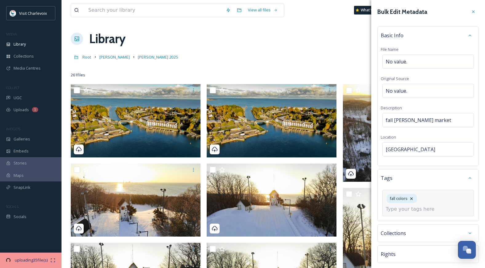
click at [433, 198] on div "fall colors" at bounding box center [429, 203] width 92 height 26
click at [421, 208] on input at bounding box center [417, 208] width 62 height 7
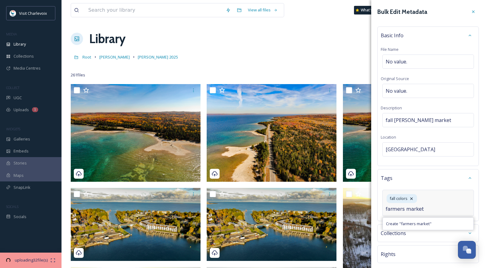
click at [400, 210] on input "farmers market" at bounding box center [417, 208] width 62 height 7
type input "[PERSON_NAME] market"
click at [423, 222] on span "Create " [PERSON_NAME] market "" at bounding box center [416, 224] width 61 height 6
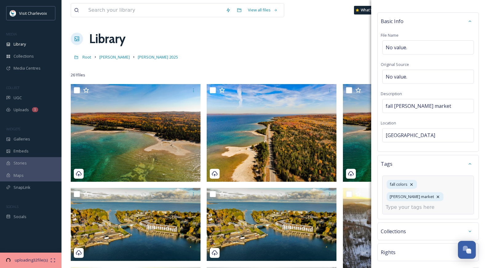
scroll to position [35, 0]
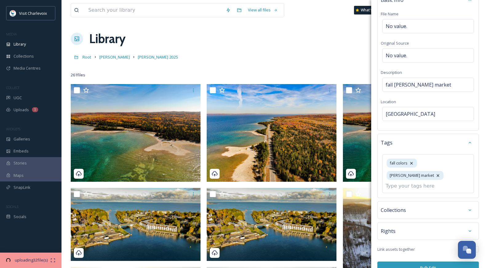
click at [435, 261] on button "Bulk Edit" at bounding box center [429, 267] width 102 height 13
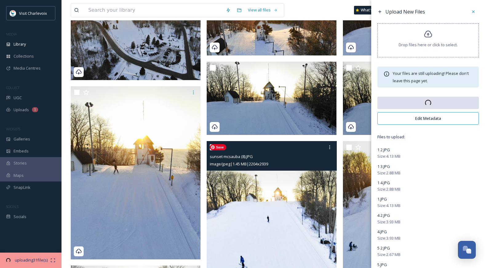
scroll to position [69, 0]
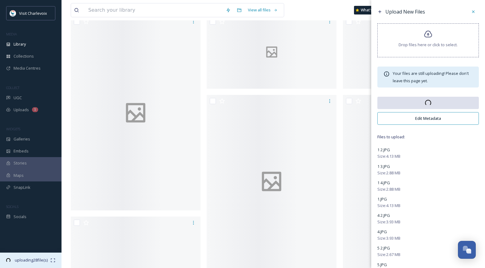
click at [44, 260] on span "uploading 28 file(s)" at bounding box center [31, 260] width 38 height 6
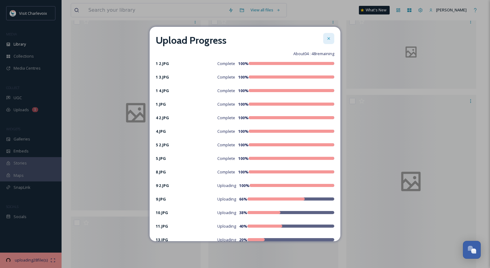
click at [326, 40] on icon at bounding box center [328, 38] width 5 height 5
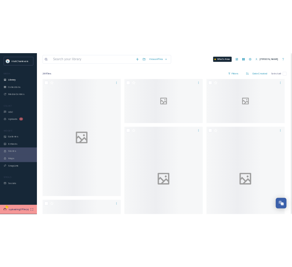
scroll to position [0, 0]
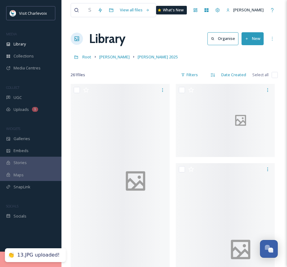
click at [255, 40] on button "New" at bounding box center [253, 38] width 22 height 13
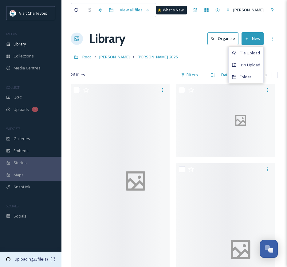
click at [43, 259] on span "uploading 23 file(s)" at bounding box center [31, 260] width 38 height 6
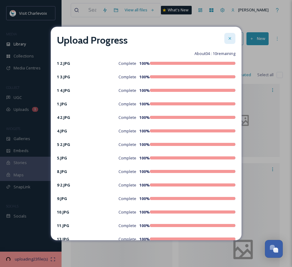
click at [224, 42] on div at bounding box center [229, 38] width 11 height 11
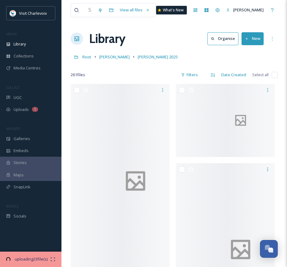
click at [255, 40] on button "New" at bounding box center [253, 38] width 22 height 13
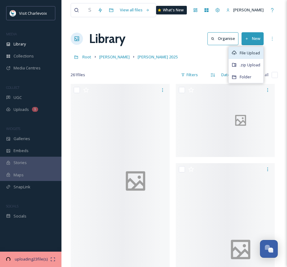
click at [252, 51] on span "File Upload" at bounding box center [250, 53] width 20 height 6
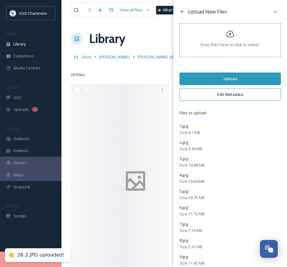
click at [232, 78] on button "Upload" at bounding box center [231, 79] width 102 height 13
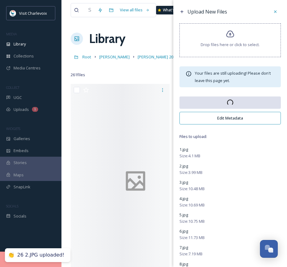
click at [231, 118] on button "Edit Metadata" at bounding box center [231, 118] width 102 height 13
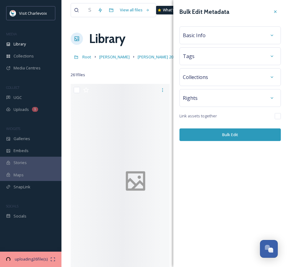
click at [187, 37] on span "Basic Info" at bounding box center [194, 35] width 23 height 7
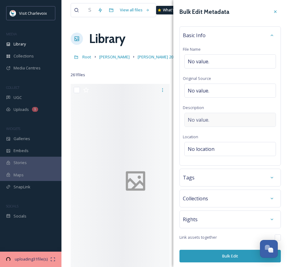
click at [205, 114] on div "No value." at bounding box center [231, 120] width 92 height 14
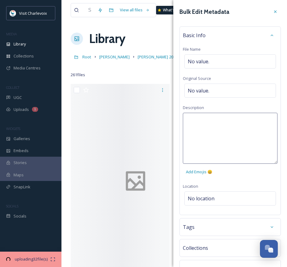
click at [206, 121] on textarea at bounding box center [230, 138] width 95 height 51
type textarea "[PERSON_NAME] market"
click at [218, 195] on div "Bulk Edit Metadata Basic Info File Name No value. Original Source No value. Des…" at bounding box center [231, 159] width 114 height 319
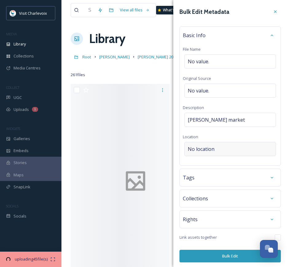
click at [206, 149] on span "No location" at bounding box center [201, 149] width 27 height 7
click at [206, 149] on input at bounding box center [230, 149] width 91 height 14
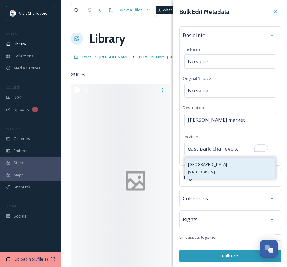
type input "east park charlevoix"
click at [204, 175] on div "[GEOGRAPHIC_DATA] [STREET_ADDRESS]" at bounding box center [207, 168] width 39 height 15
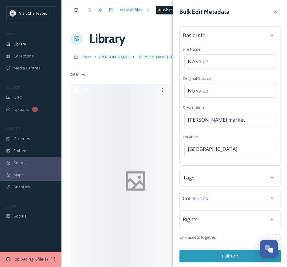
click at [203, 178] on div "Tags" at bounding box center [230, 177] width 95 height 11
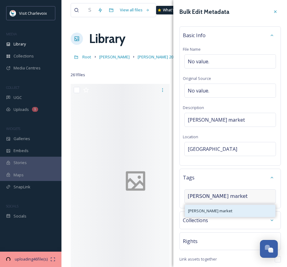
type input "[PERSON_NAME] market"
click at [217, 213] on span "[PERSON_NAME] market" at bounding box center [210, 211] width 44 height 6
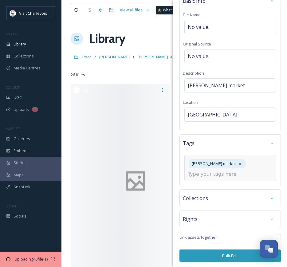
scroll to position [36, 0]
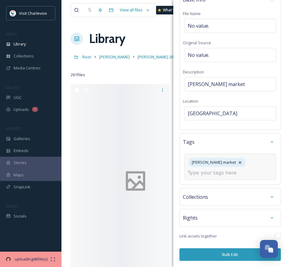
click at [207, 251] on button "Bulk Edit" at bounding box center [231, 255] width 102 height 13
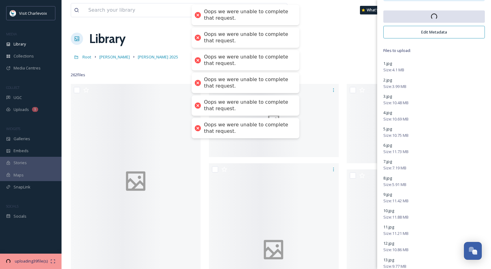
scroll to position [0, 0]
